Goal: Transaction & Acquisition: Purchase product/service

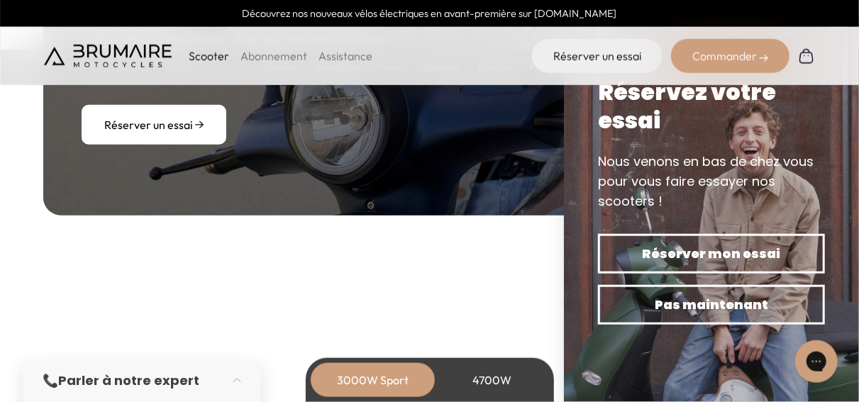
scroll to position [4508, 0]
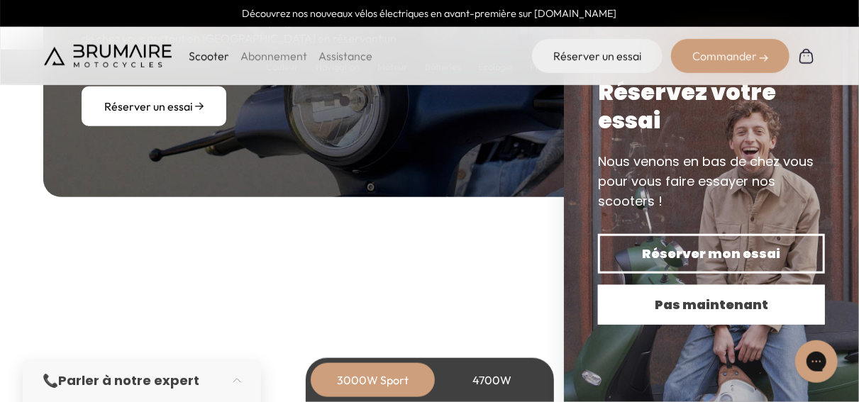
click at [724, 315] on button "Pas maintenant" at bounding box center [711, 305] width 227 height 40
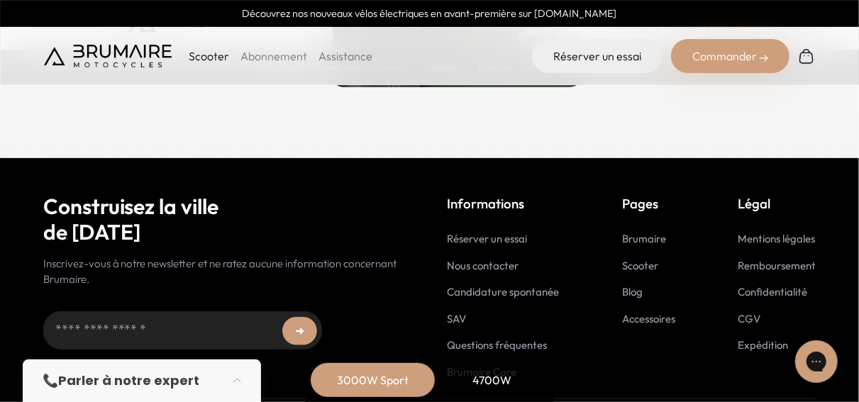
scroll to position [7183, 0]
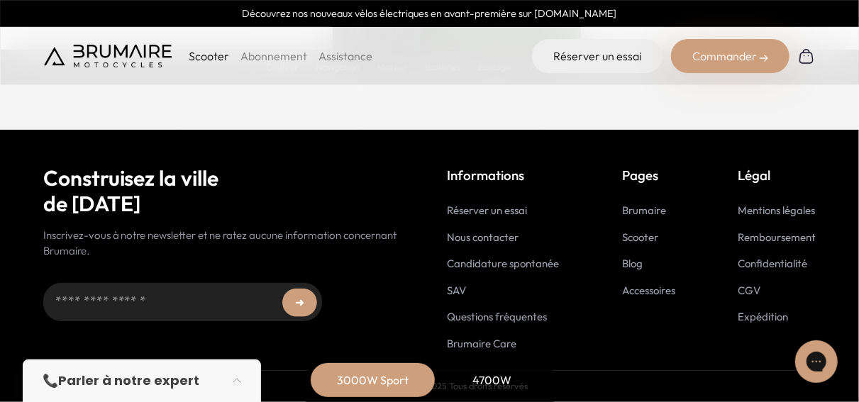
click at [708, 62] on div "Commander" at bounding box center [730, 56] width 119 height 34
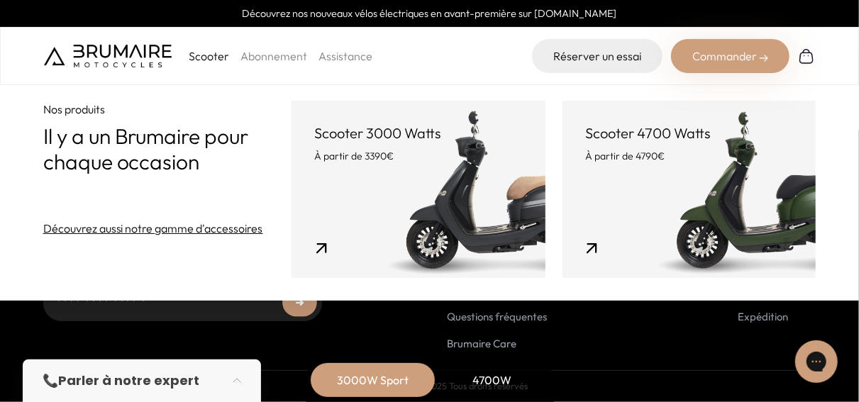
click at [462, 175] on link "Scooter 3000 Watts À partir de 3390€" at bounding box center [419, 189] width 254 height 177
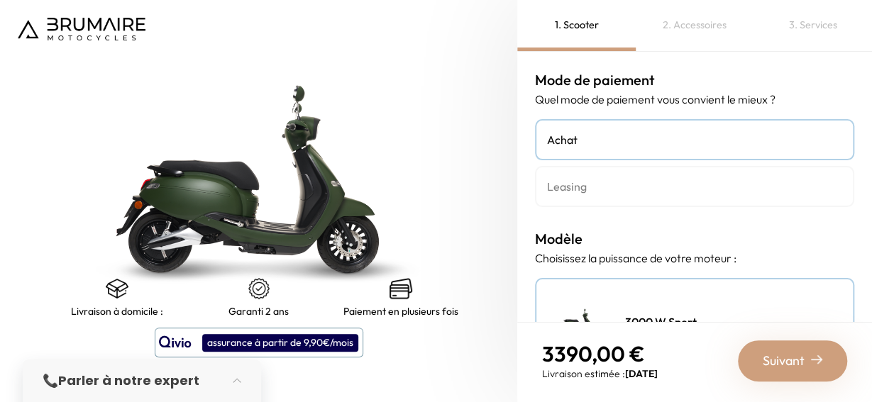
click at [664, 175] on link "Leasing" at bounding box center [694, 186] width 319 height 41
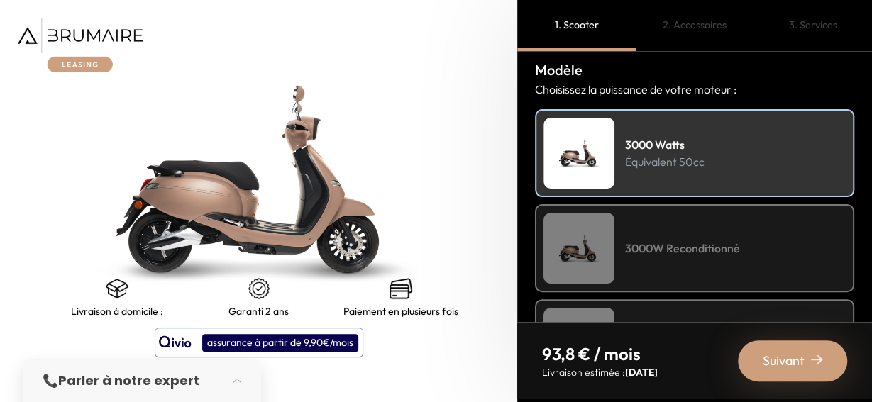
scroll to position [216, 0]
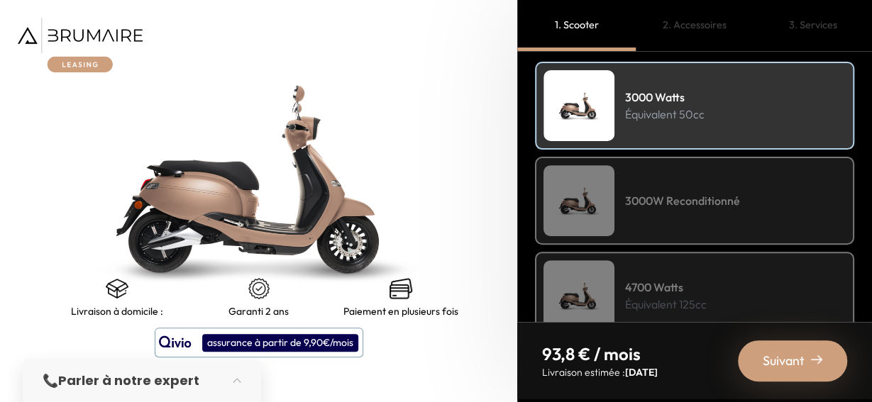
click at [680, 217] on div "3000W Reconditionné" at bounding box center [694, 201] width 319 height 88
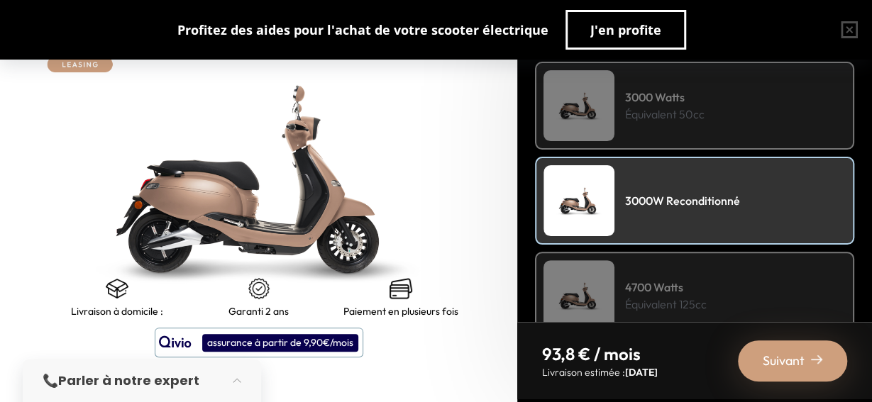
click at [676, 282] on h4 "4700 Watts" at bounding box center [666, 287] width 82 height 17
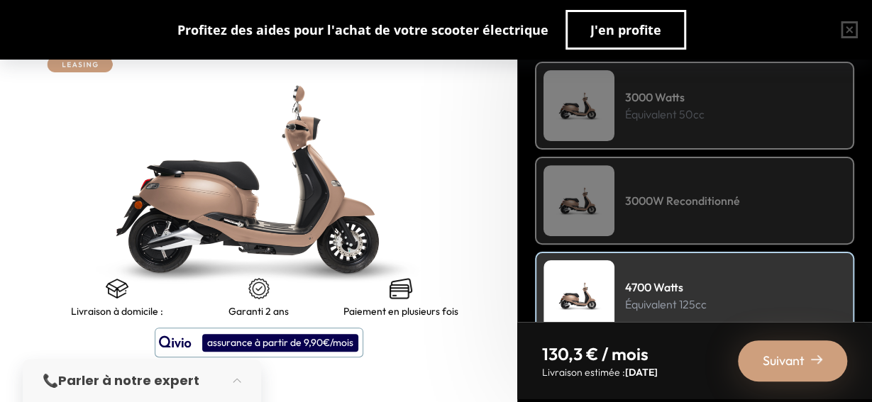
click at [729, 224] on div "3000W Reconditionné" at bounding box center [694, 201] width 319 height 88
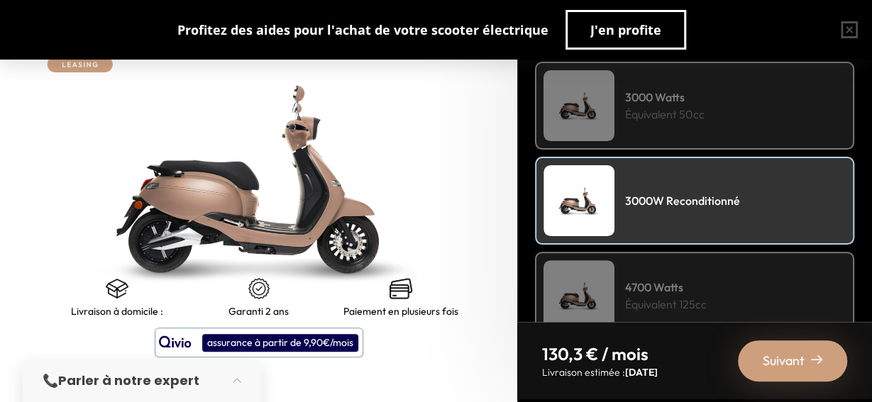
click at [715, 106] on div "3000 Watts Équivalent 50cc" at bounding box center [694, 106] width 319 height 88
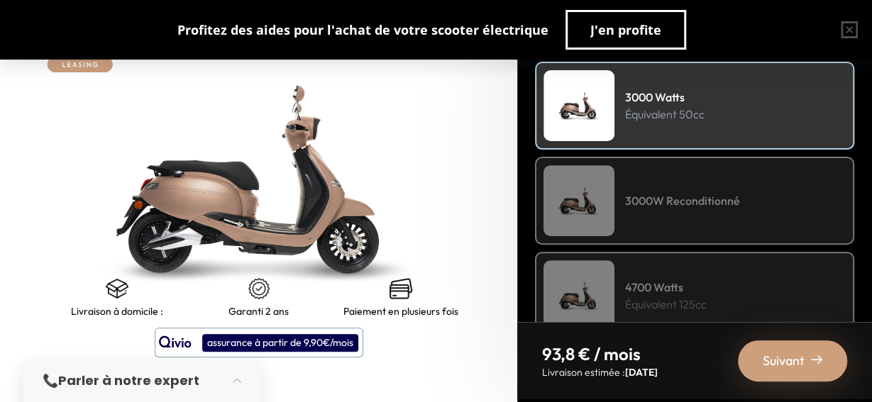
click at [720, 193] on h4 "3000W Reconditionné" at bounding box center [682, 200] width 115 height 17
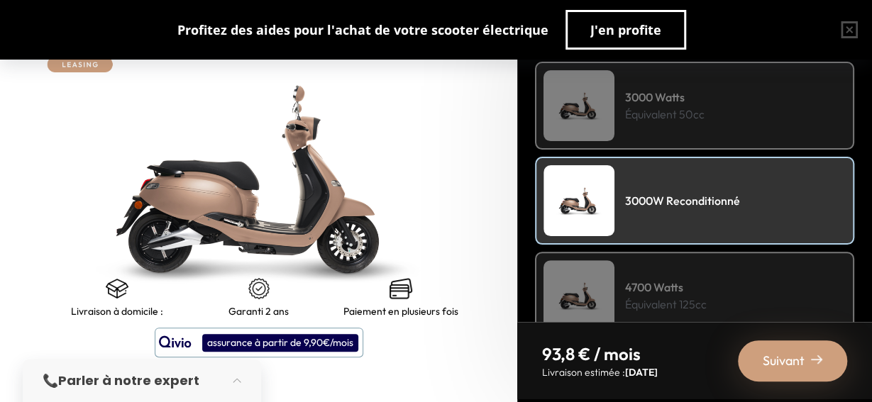
click at [672, 287] on h4 "4700 Watts" at bounding box center [666, 287] width 82 height 17
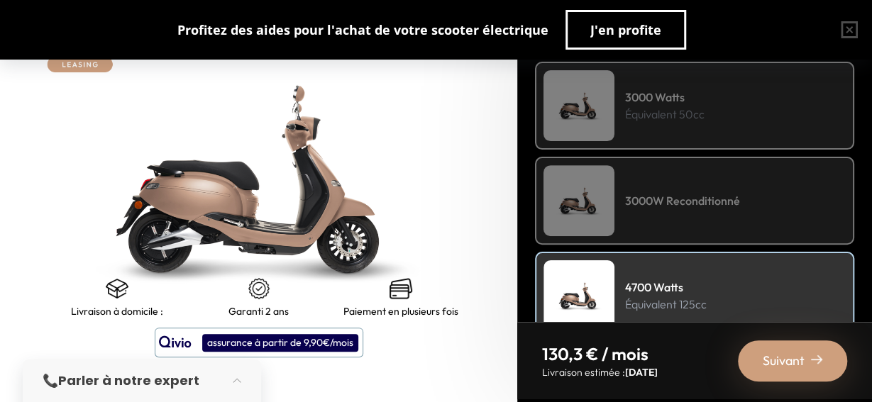
click at [695, 217] on div "3000W Reconditionné" at bounding box center [694, 201] width 319 height 88
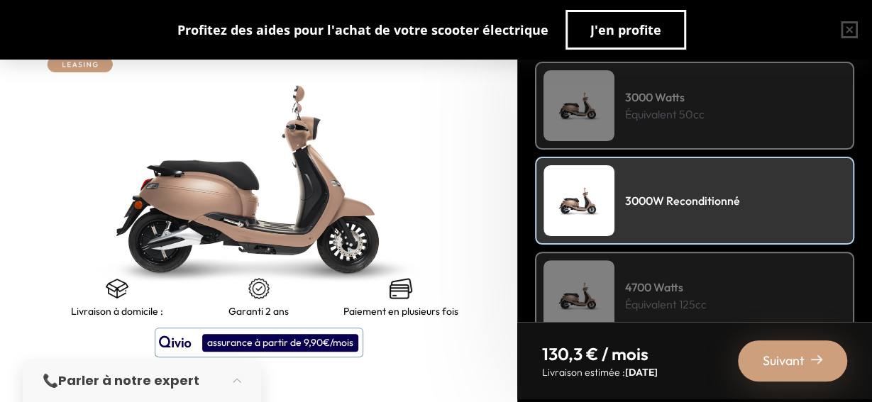
click at [753, 109] on div "3000 Watts Équivalent 50cc" at bounding box center [694, 106] width 319 height 88
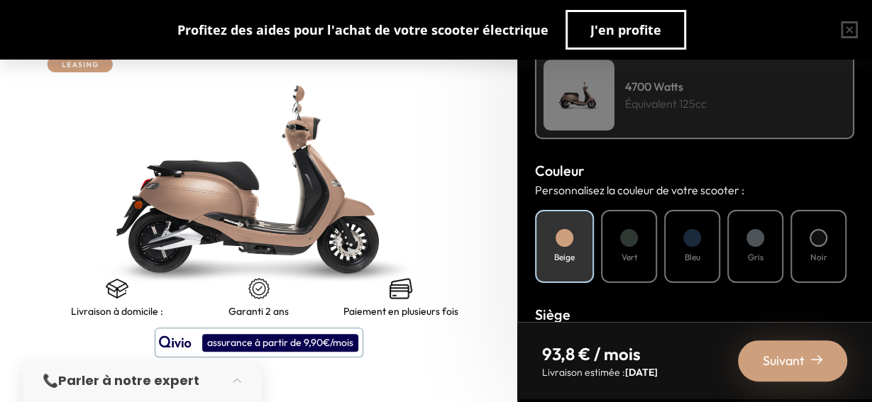
scroll to position [454, 0]
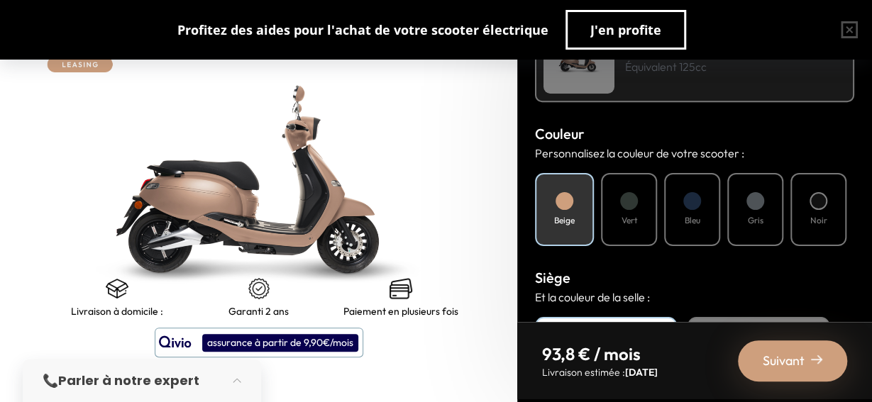
click at [628, 209] on div "Vert" at bounding box center [629, 209] width 56 height 73
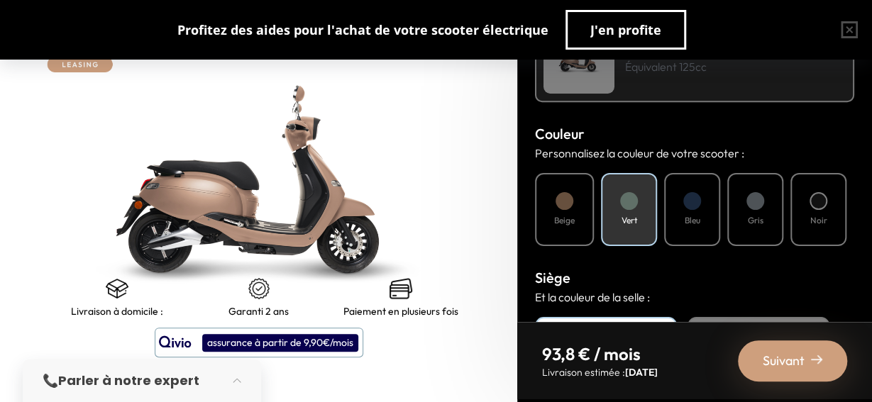
click at [700, 216] on h4 "Bleu" at bounding box center [693, 220] width 16 height 13
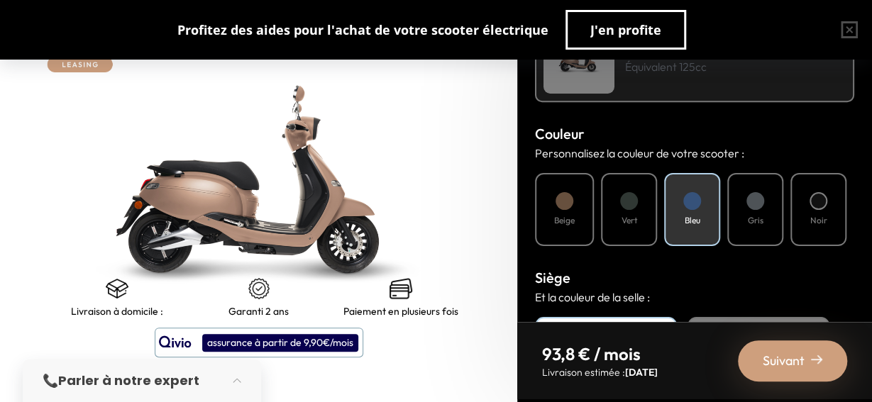
click at [759, 219] on h4 "Gris" at bounding box center [756, 220] width 16 height 13
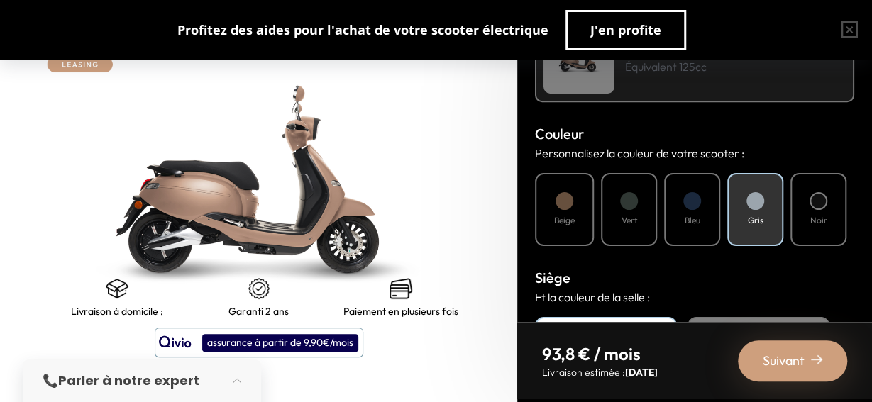
click at [815, 216] on h4 "Noir" at bounding box center [818, 220] width 17 height 13
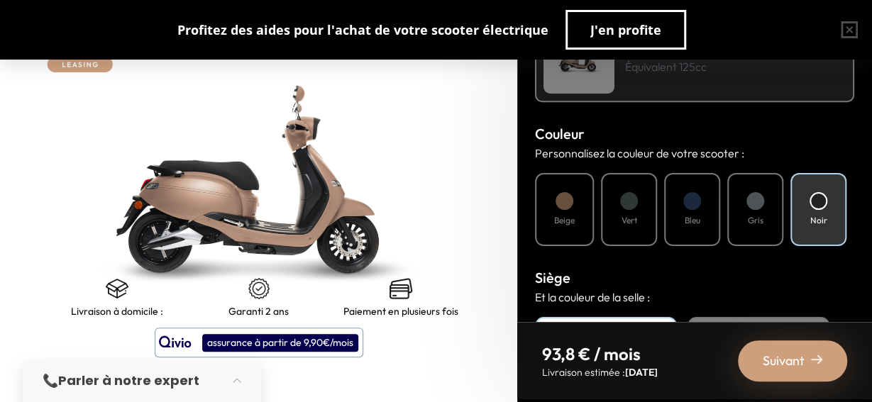
click at [693, 218] on h4 "Bleu" at bounding box center [693, 220] width 16 height 13
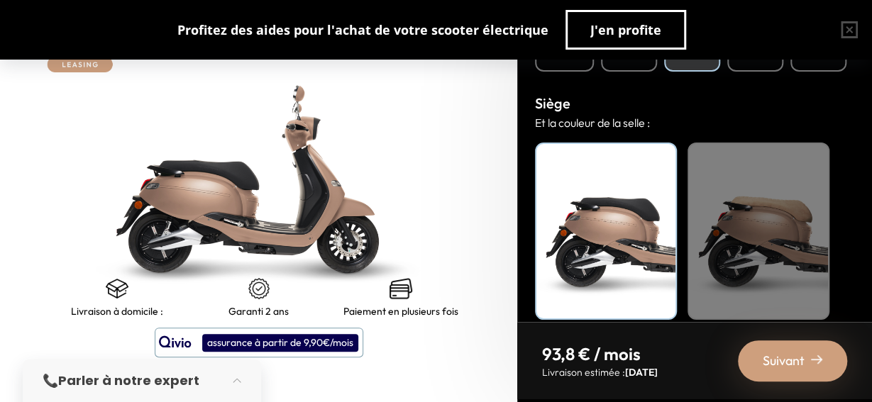
scroll to position [632, 0]
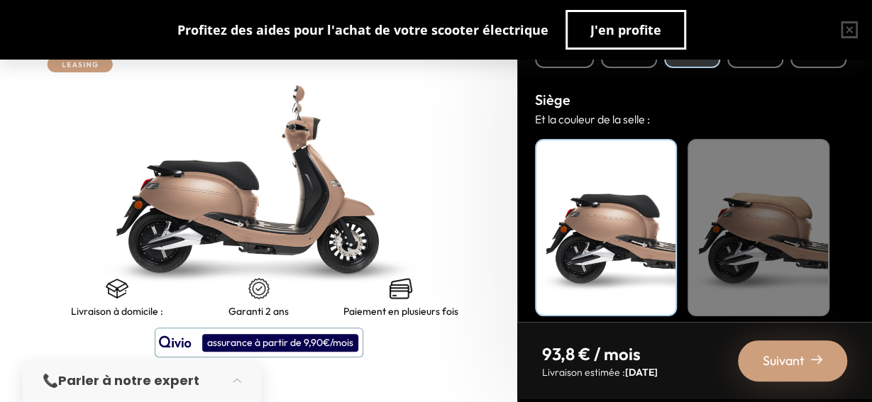
click at [787, 258] on div "Beige" at bounding box center [759, 227] width 142 height 177
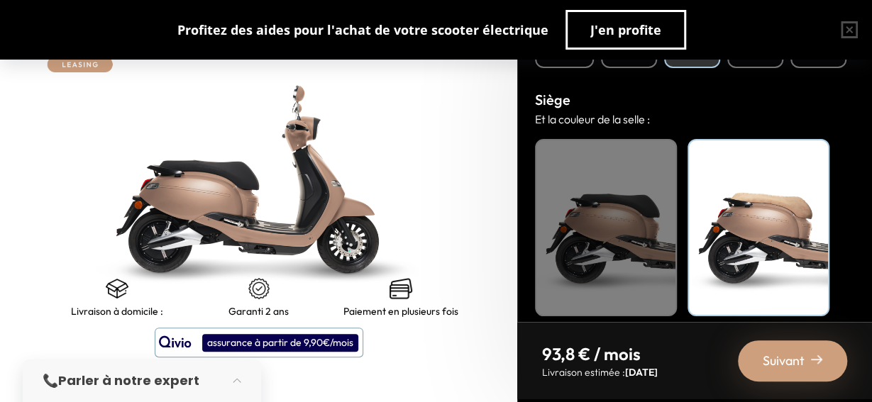
scroll to position [644, 0]
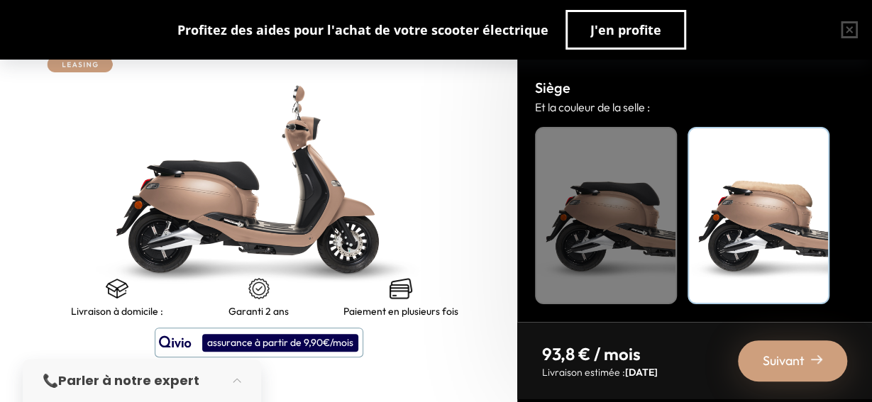
click at [776, 365] on span "Suivant" at bounding box center [784, 361] width 42 height 20
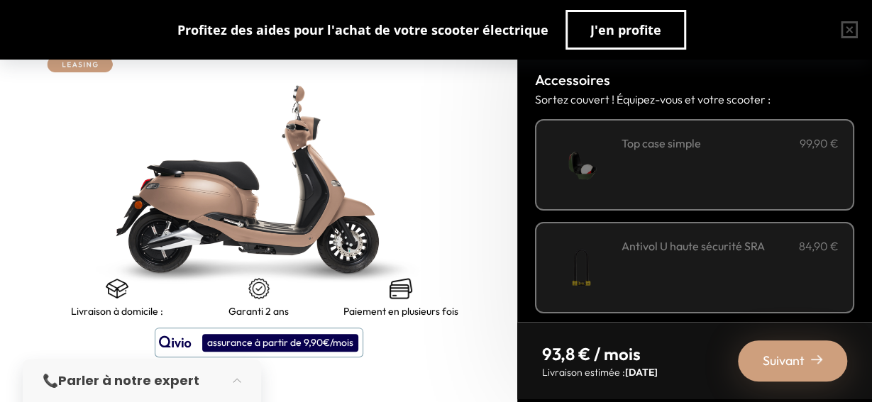
click at [781, 174] on div "**********" at bounding box center [730, 165] width 217 height 60
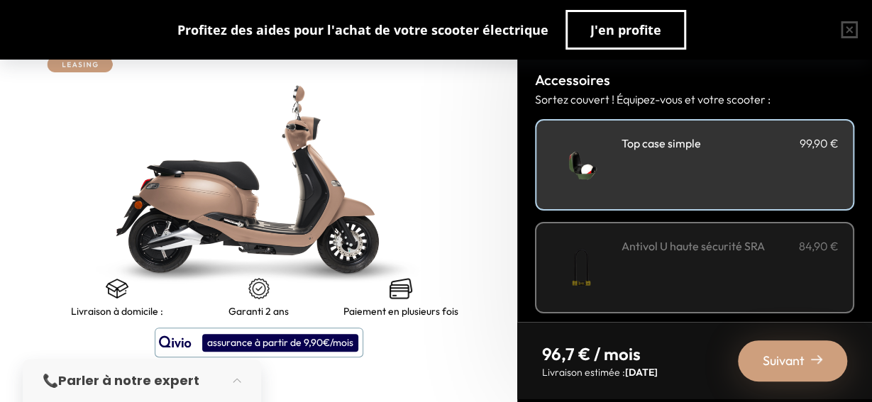
click at [733, 260] on div "Antivol U haute sécurité SRA 84,90 €" at bounding box center [730, 268] width 217 height 60
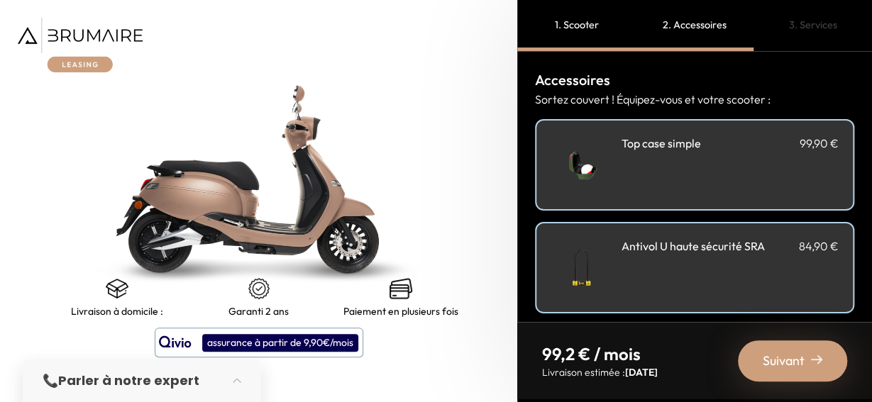
click at [743, 167] on div "**********" at bounding box center [730, 165] width 217 height 60
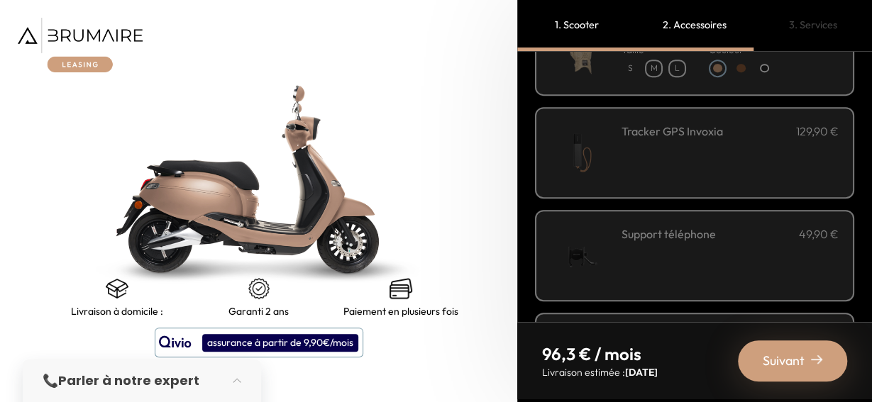
scroll to position [324, 0]
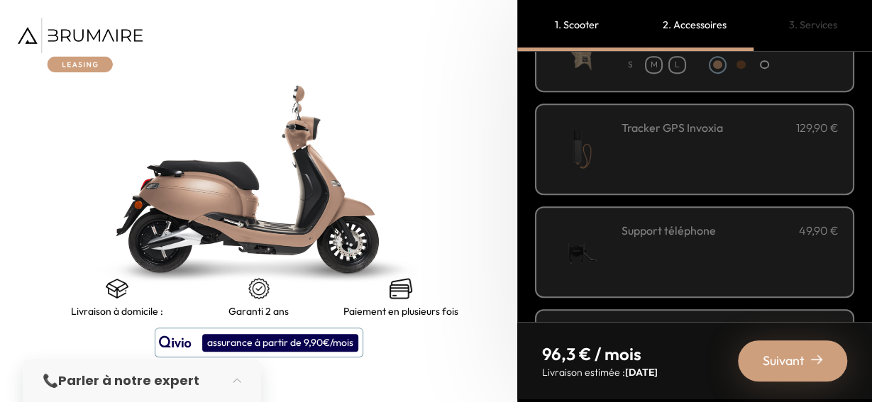
click at [706, 148] on div "Tracker GPS Invoxia 129,90 €" at bounding box center [730, 149] width 217 height 60
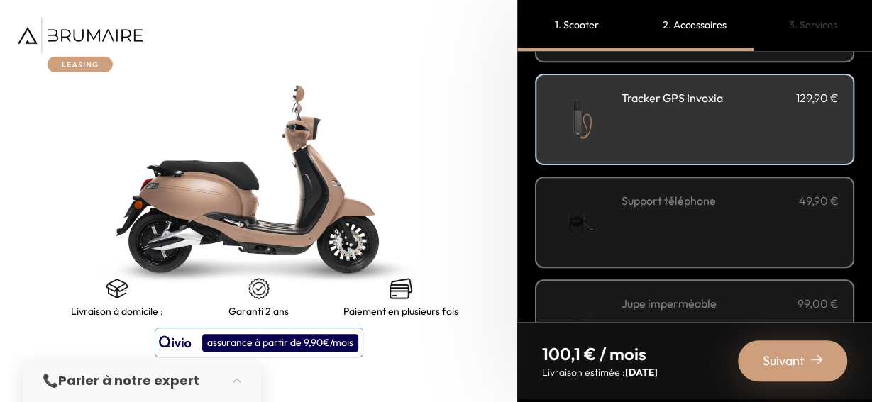
scroll to position [367, 0]
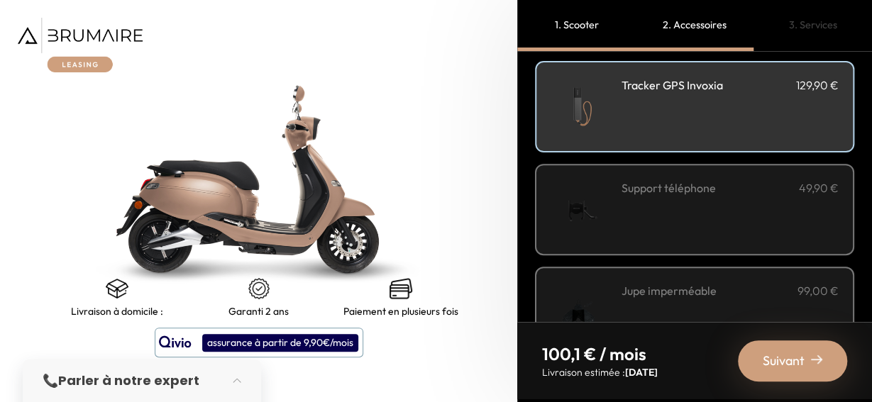
click at [700, 213] on div "Support téléphone 49,90 €" at bounding box center [730, 210] width 217 height 60
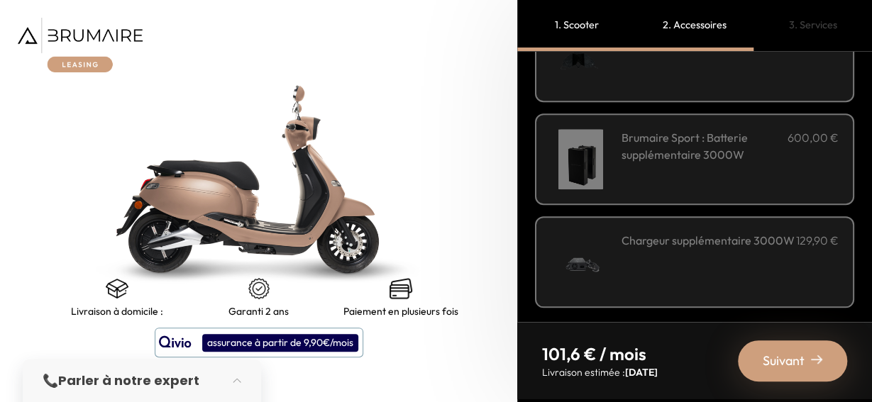
scroll to position [626, 0]
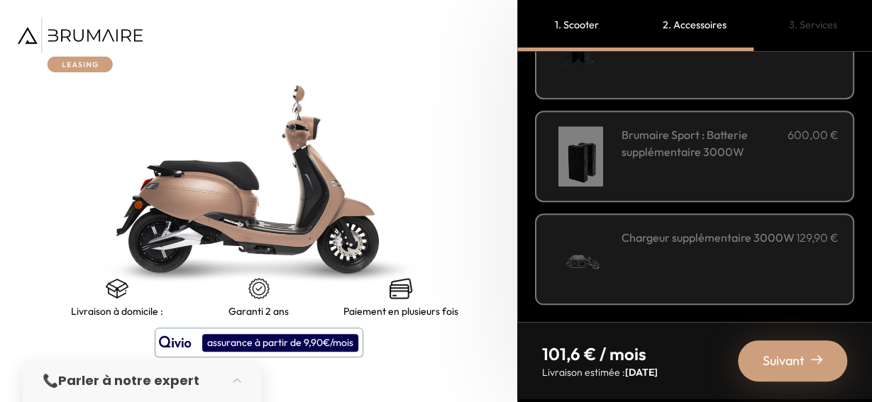
click at [777, 352] on span "Suivant" at bounding box center [784, 361] width 42 height 20
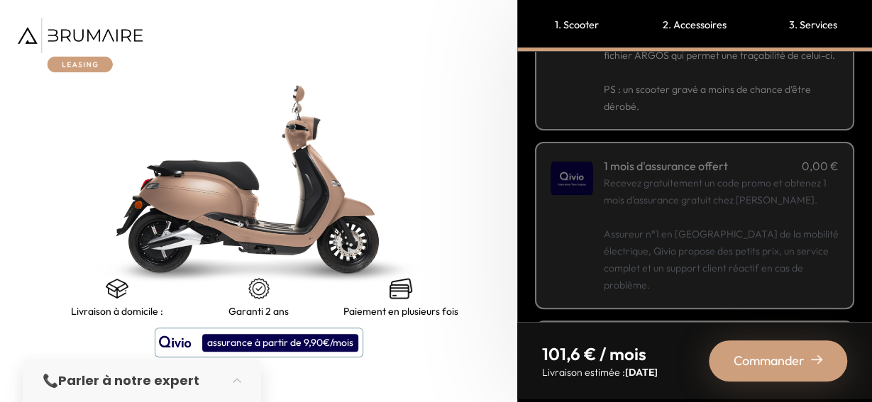
scroll to position [152, 0]
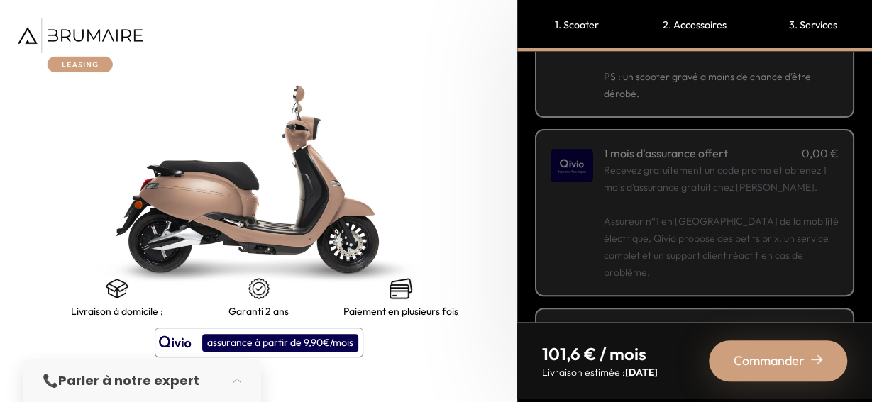
click at [767, 221] on p "Recevez gratuitement un code promo et obtenez 1 mois d'assurance gratuit chez […" at bounding box center [721, 221] width 235 height 119
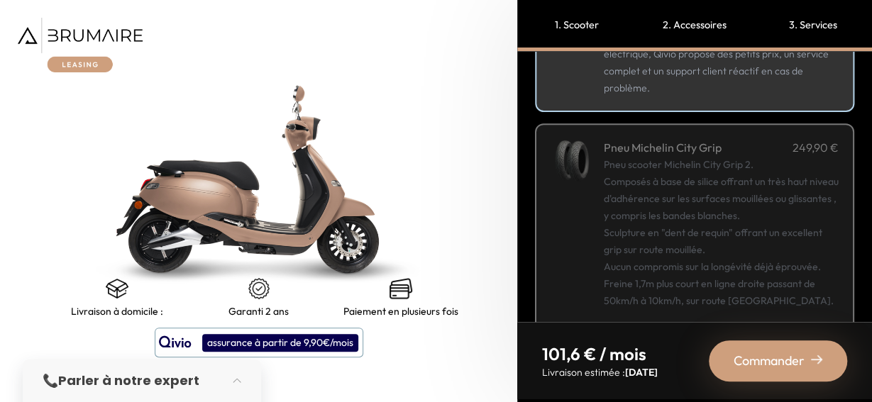
scroll to position [390, 0]
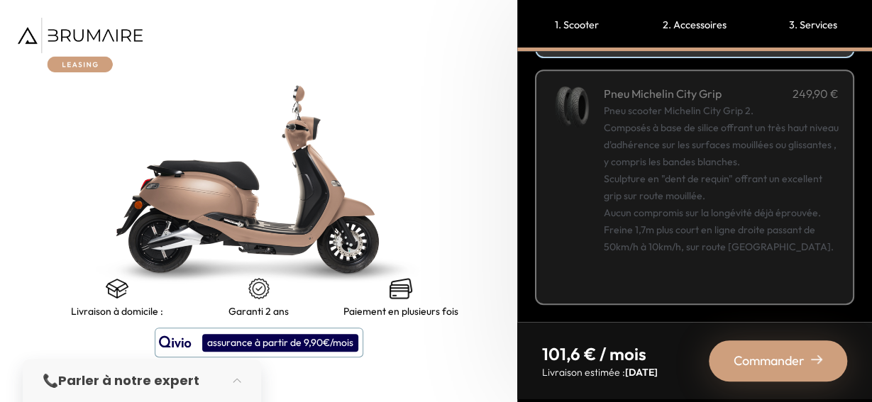
click at [766, 370] on span "Commander" at bounding box center [769, 361] width 71 height 20
